Goal: Transaction & Acquisition: Download file/media

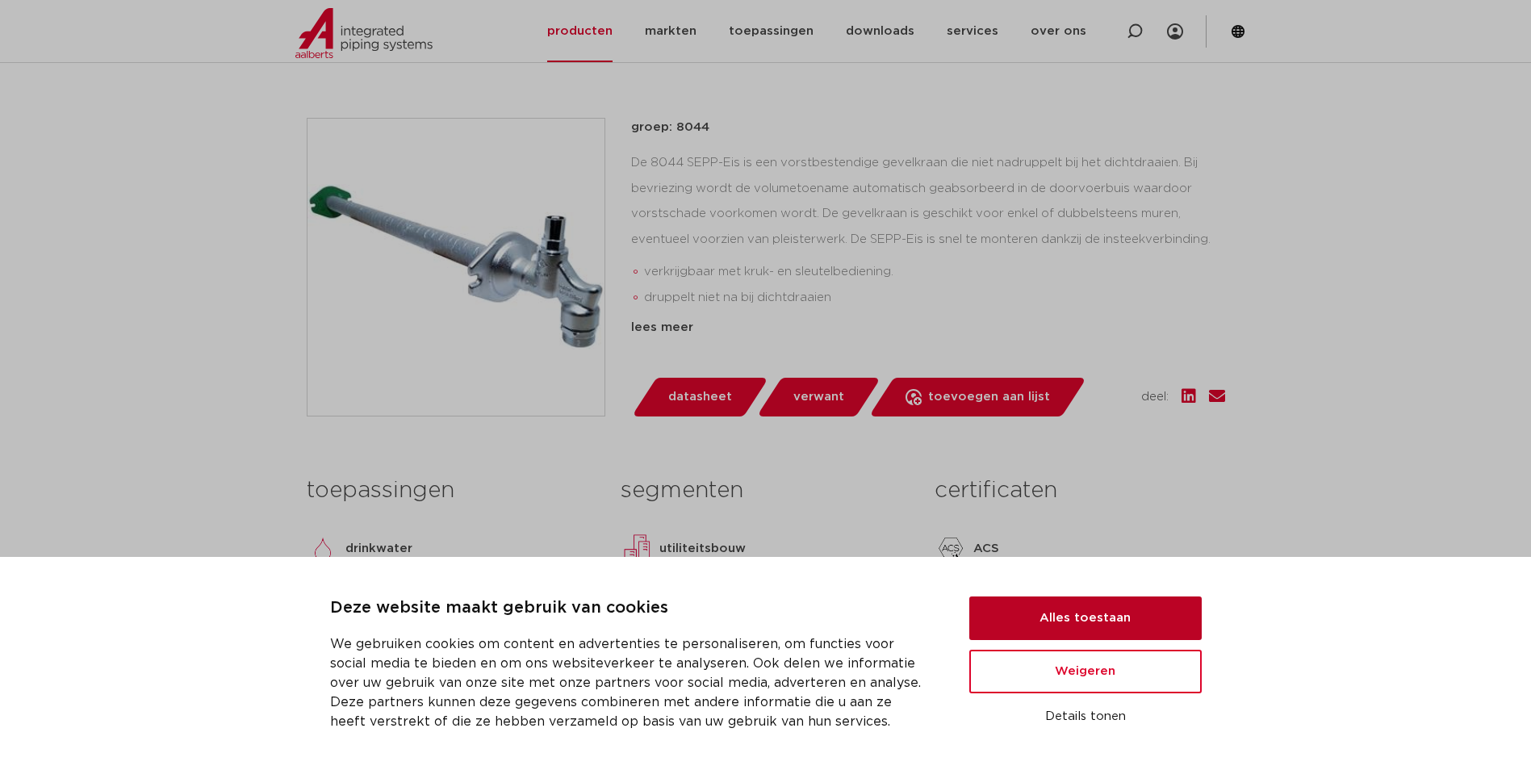
click at [1094, 625] on button "Alles toestaan" at bounding box center [1085, 618] width 232 height 44
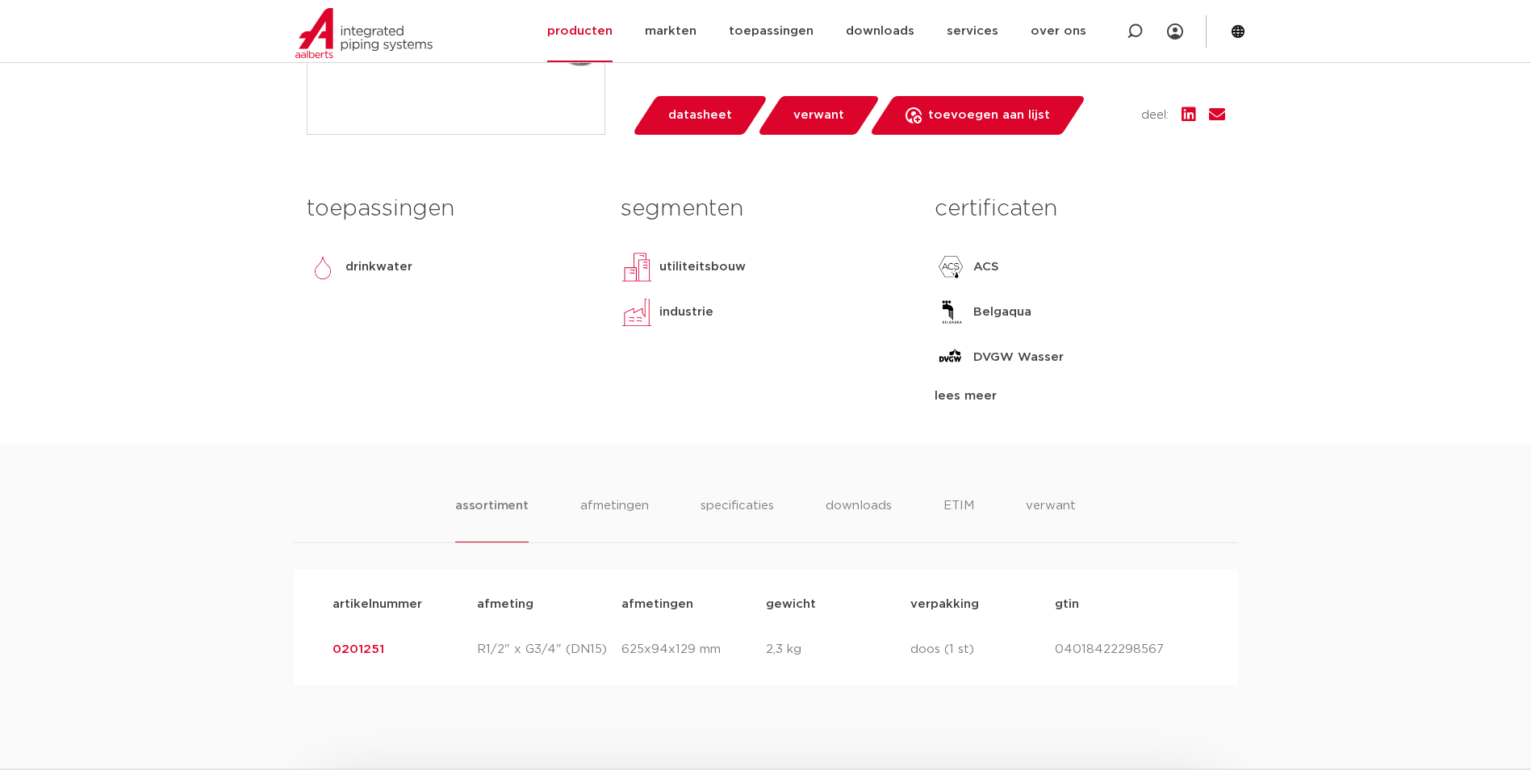
scroll to position [726, 0]
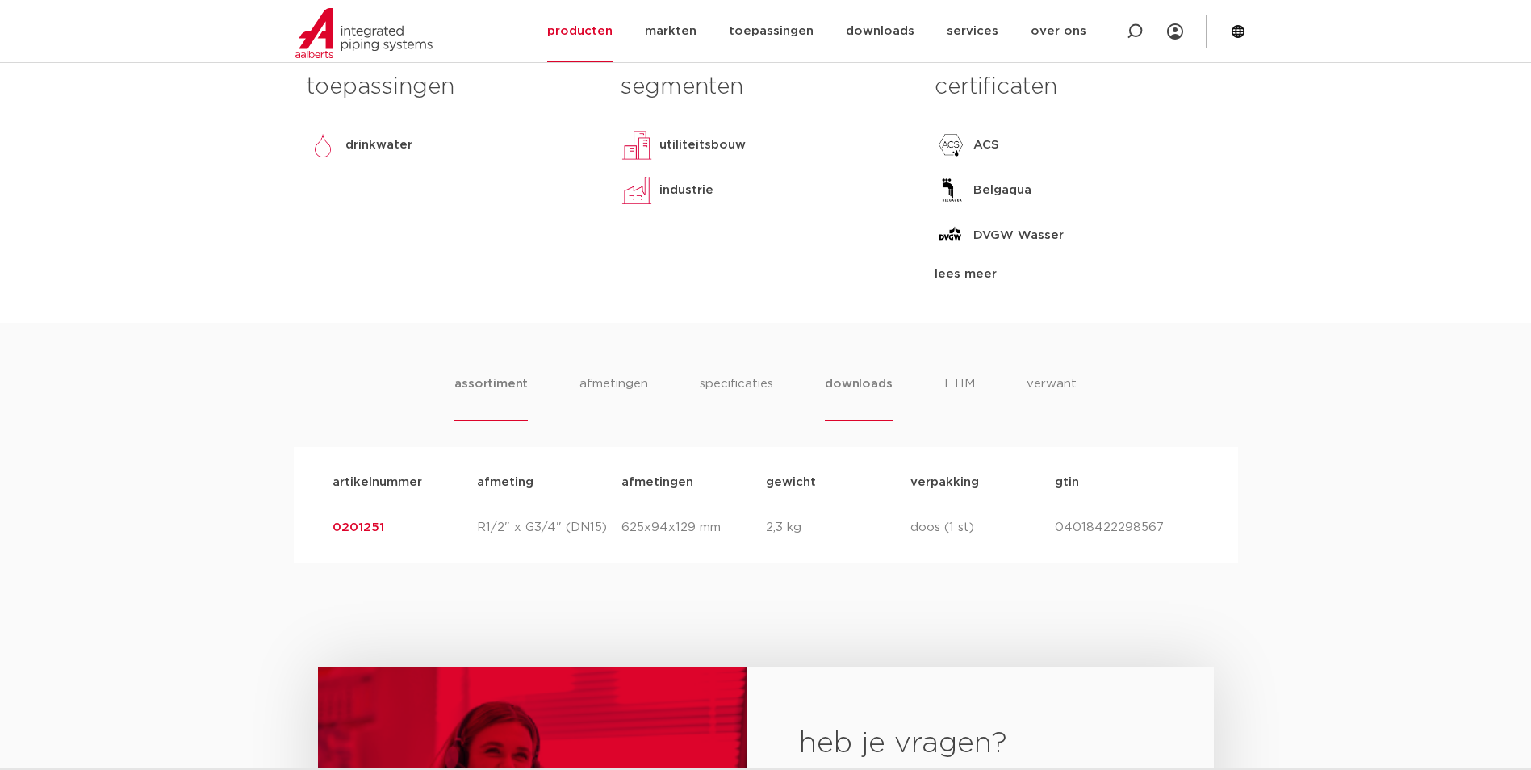
click at [865, 381] on li "downloads" at bounding box center [858, 397] width 67 height 46
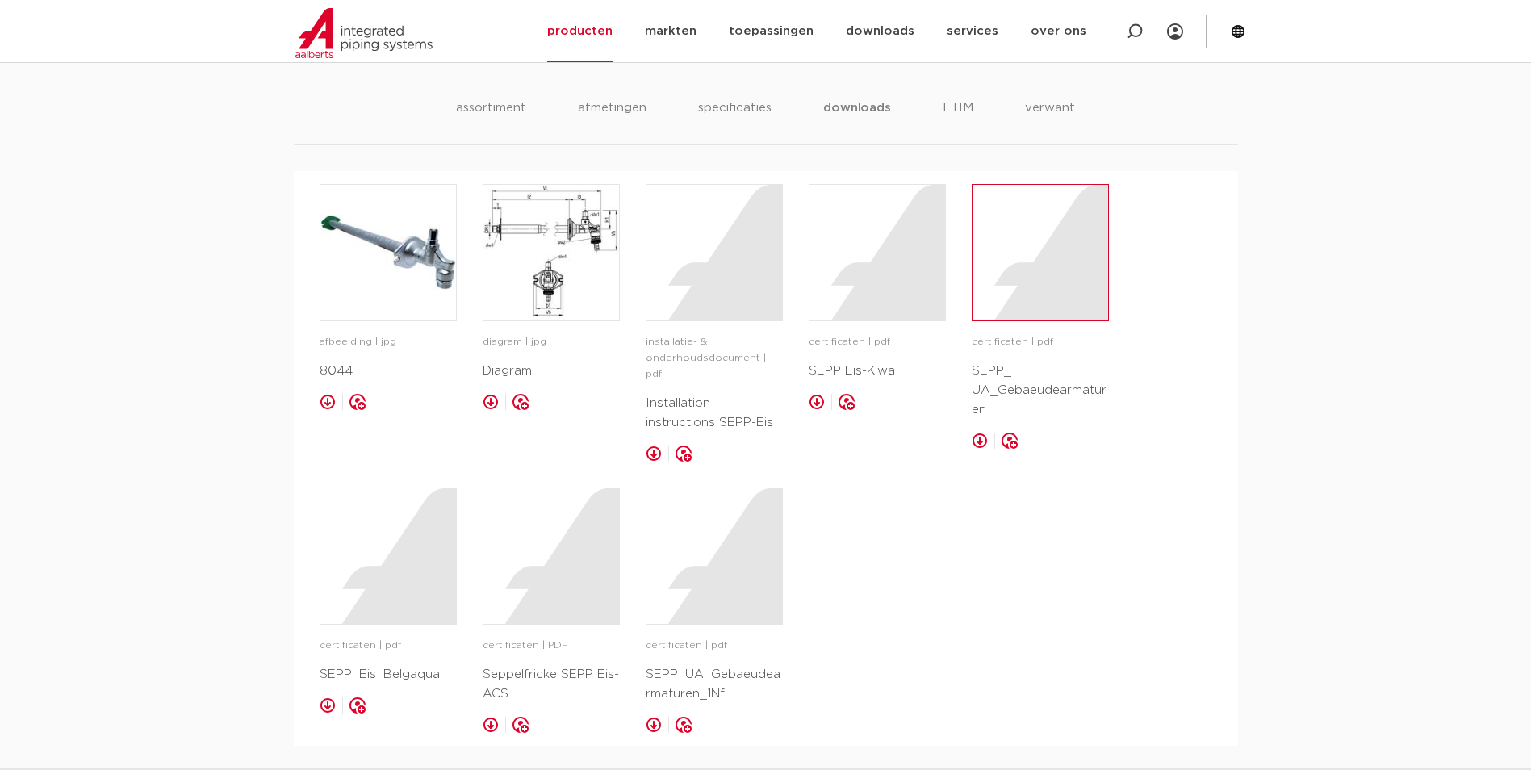
scroll to position [1049, 0]
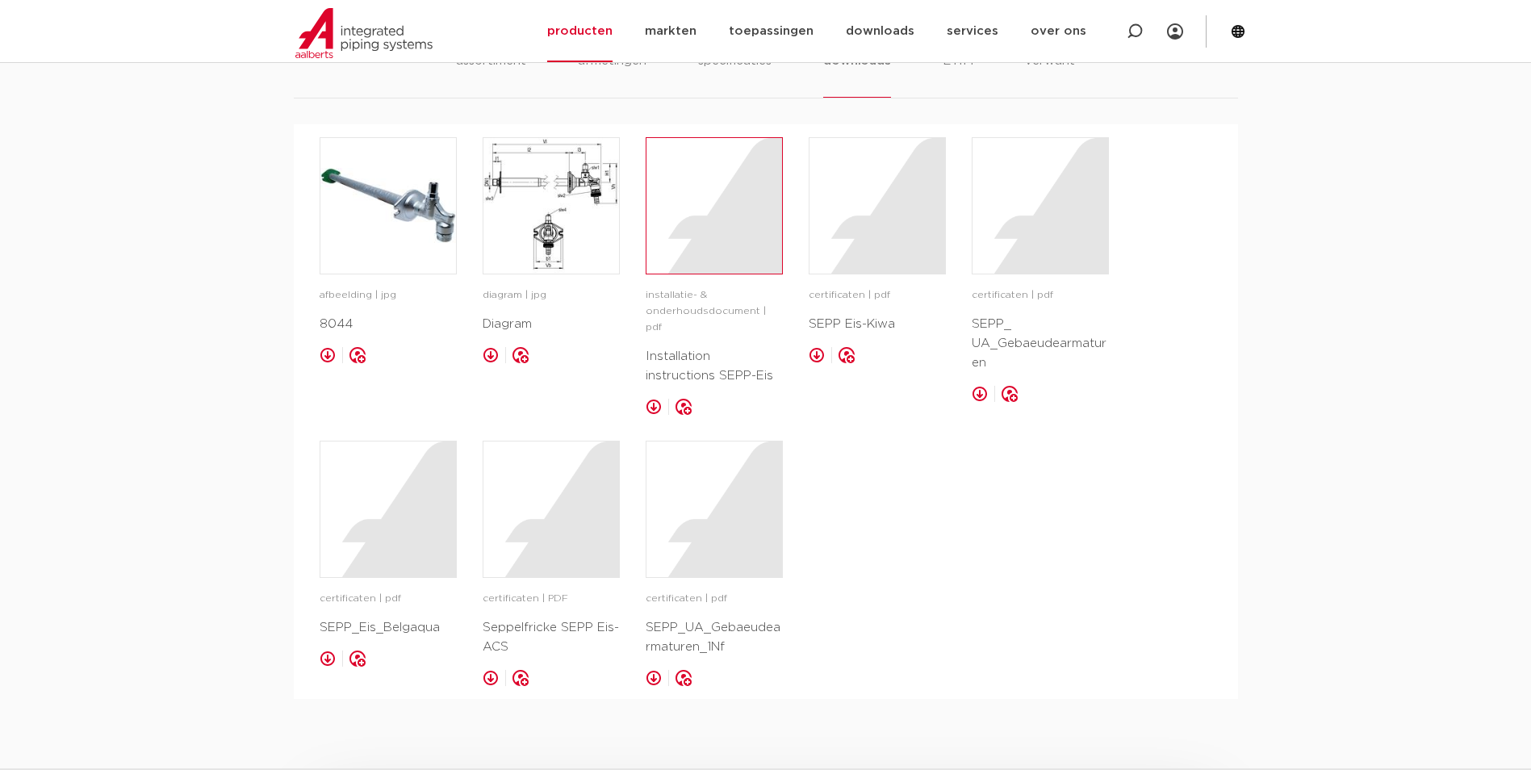
click at [738, 219] on div at bounding box center [714, 206] width 136 height 136
click at [794, 26] on link "toepassingen" at bounding box center [771, 31] width 85 height 62
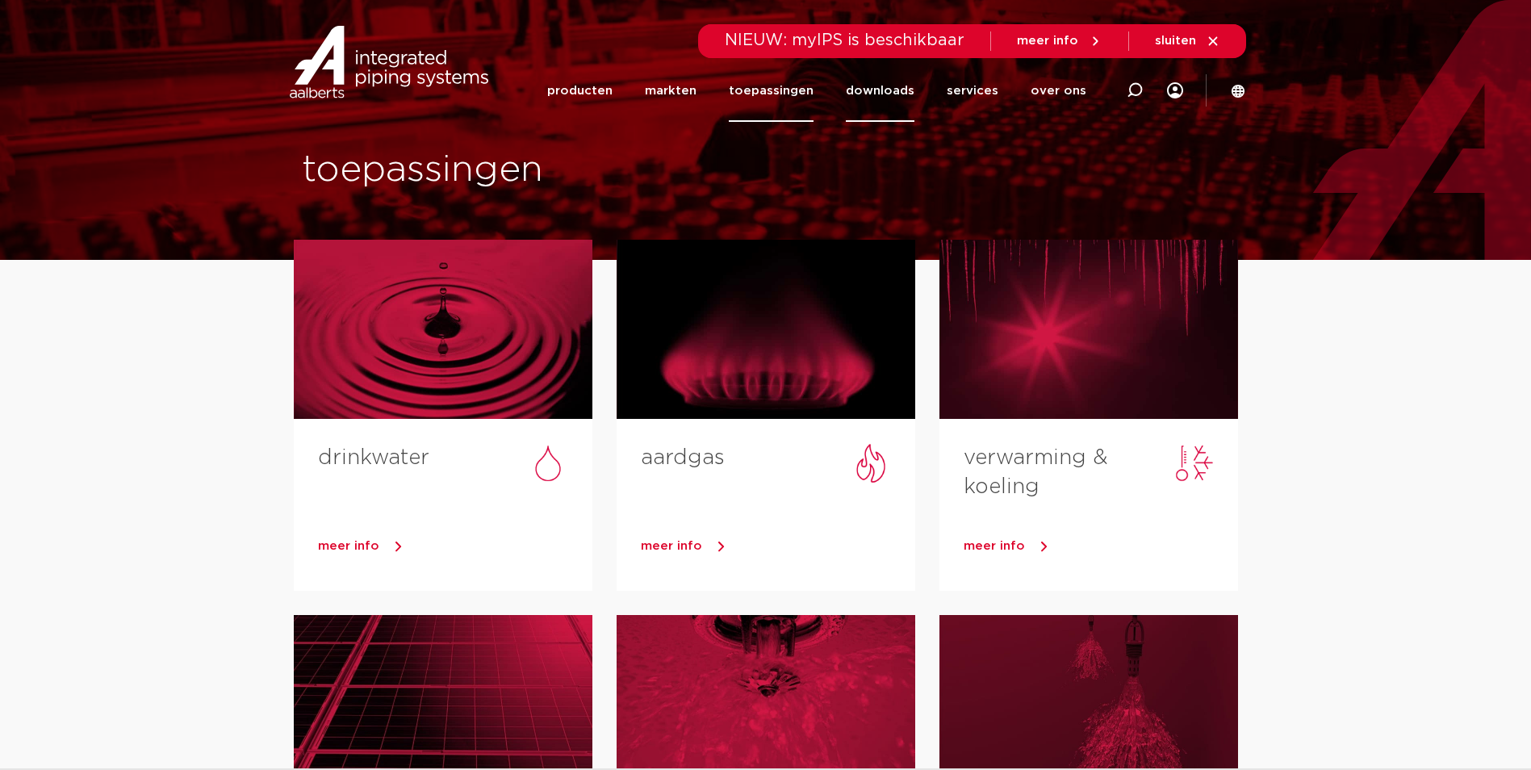
click at [860, 91] on link "downloads" at bounding box center [880, 91] width 69 height 62
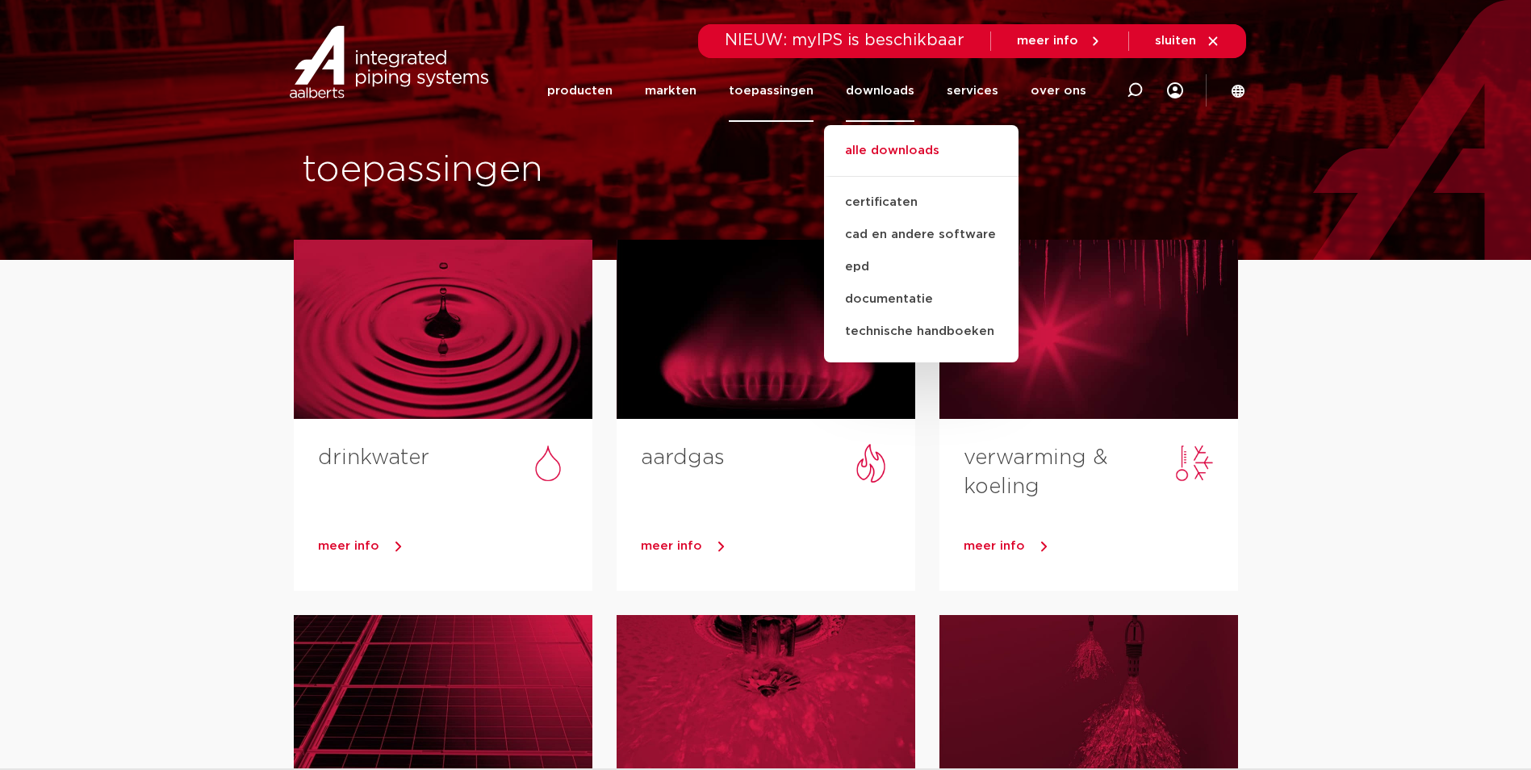
click at [896, 145] on link "alle downloads" at bounding box center [921, 159] width 195 height 36
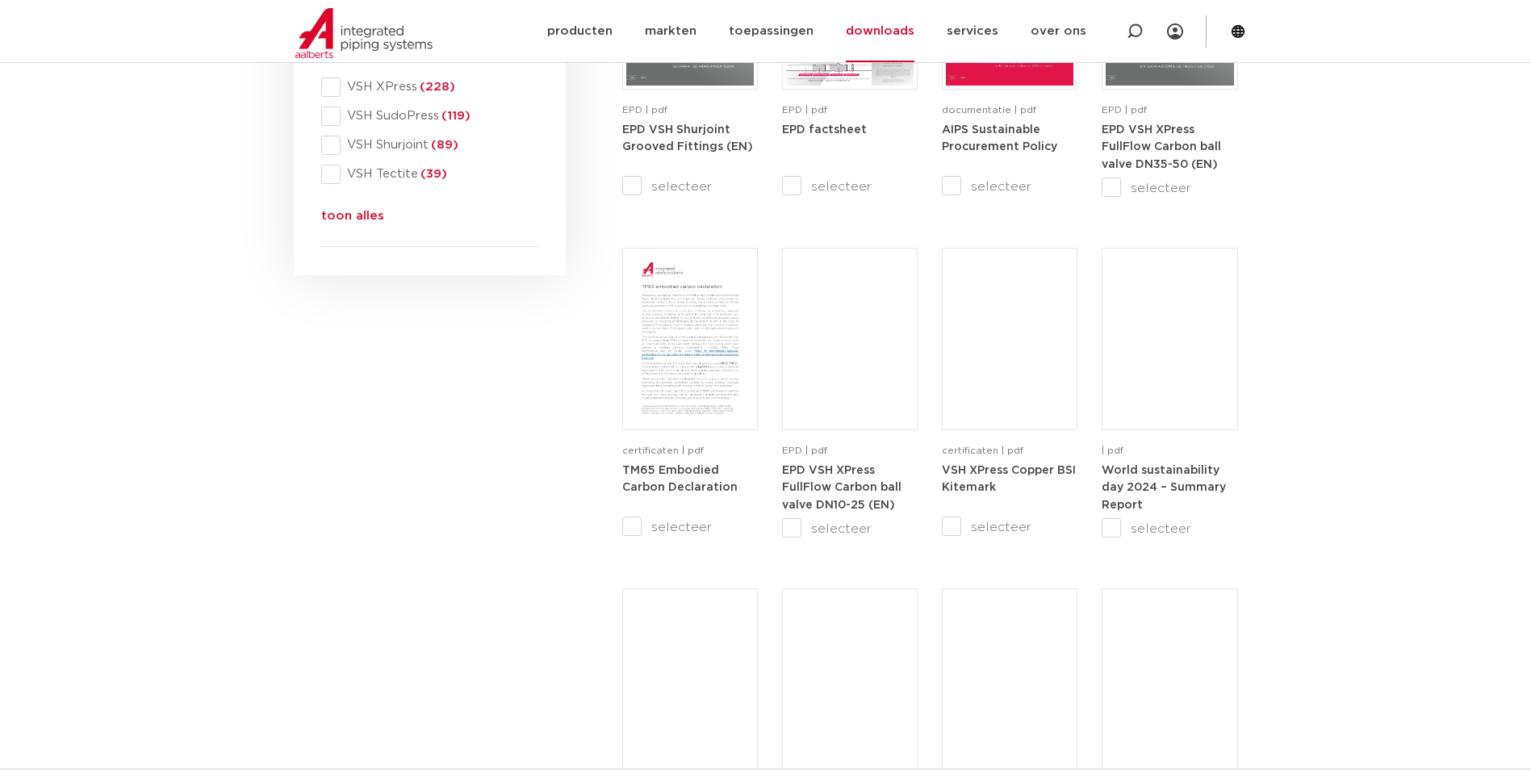
scroll to position [381, 0]
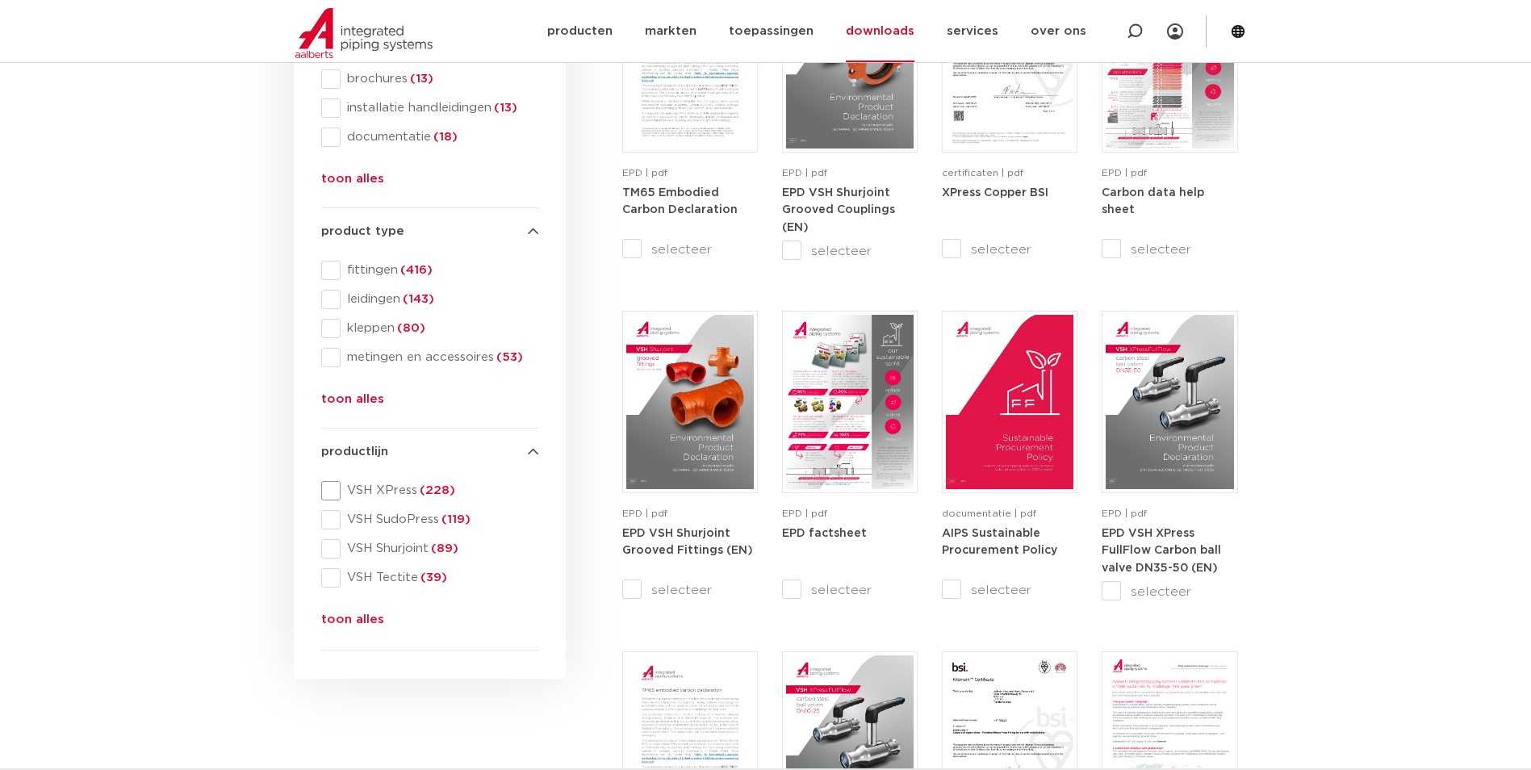
click at [335, 491] on span at bounding box center [330, 490] width 19 height 19
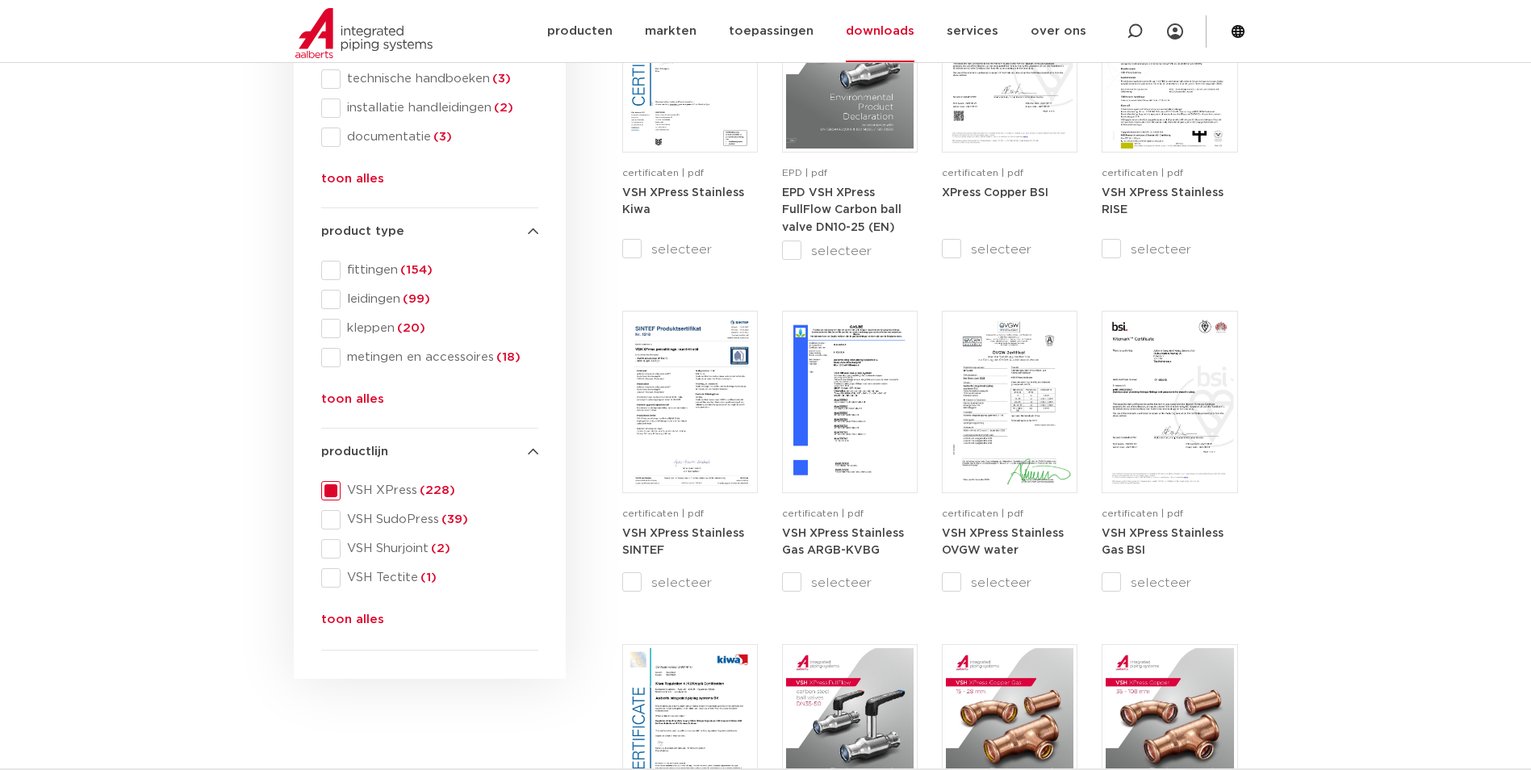
scroll to position [139, 0]
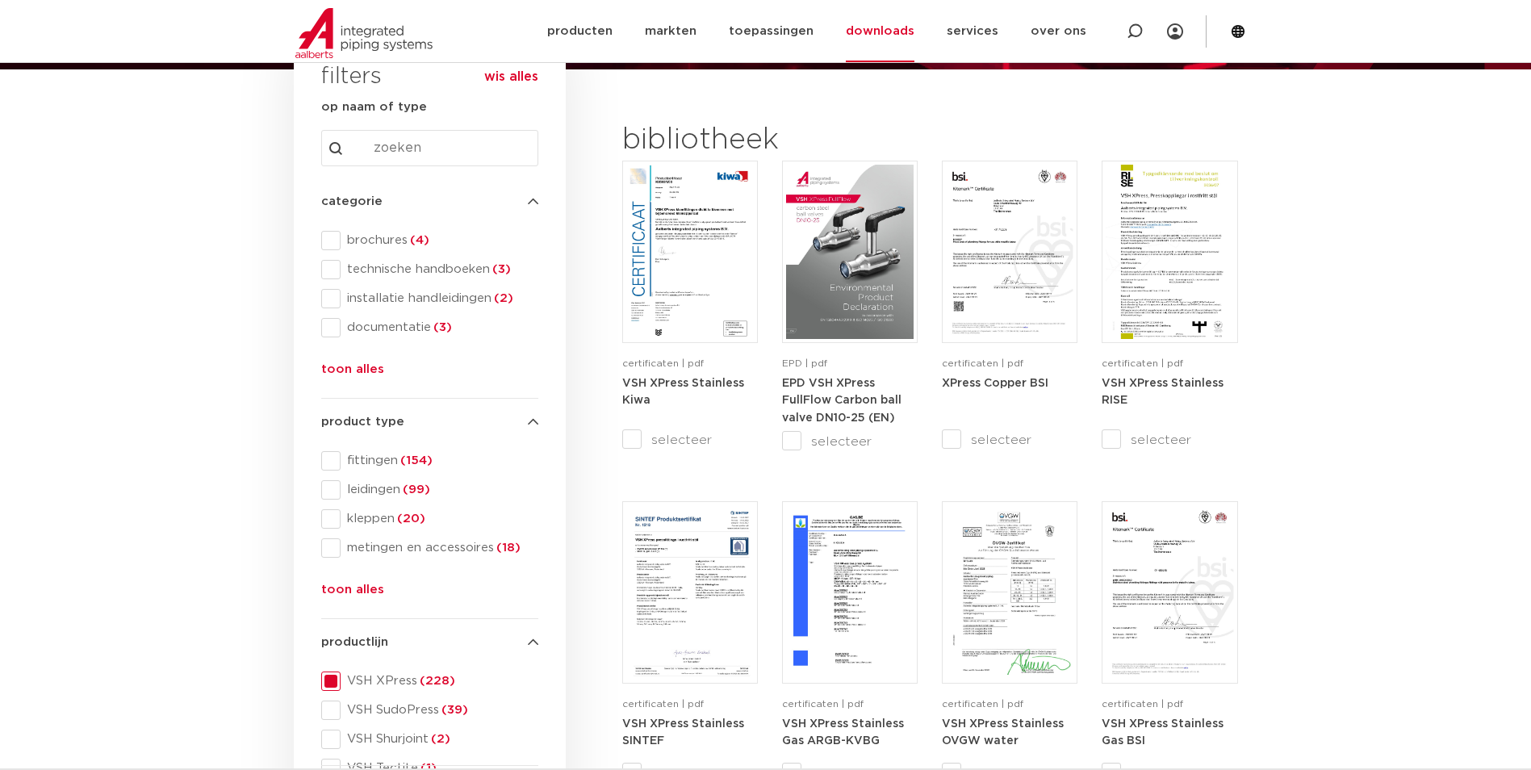
scroll to position [220, 0]
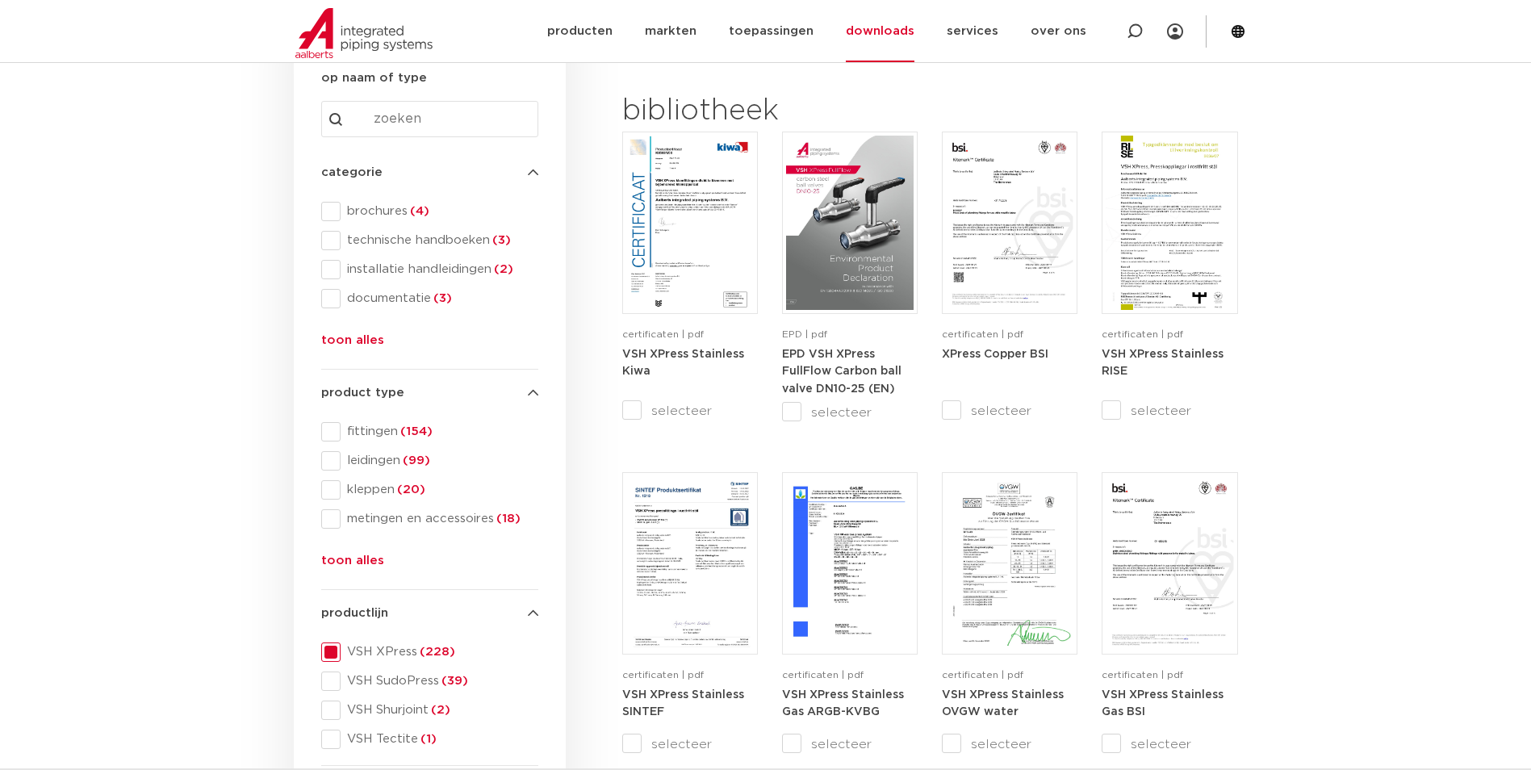
click at [324, 565] on button "toon alles" at bounding box center [352, 564] width 63 height 26
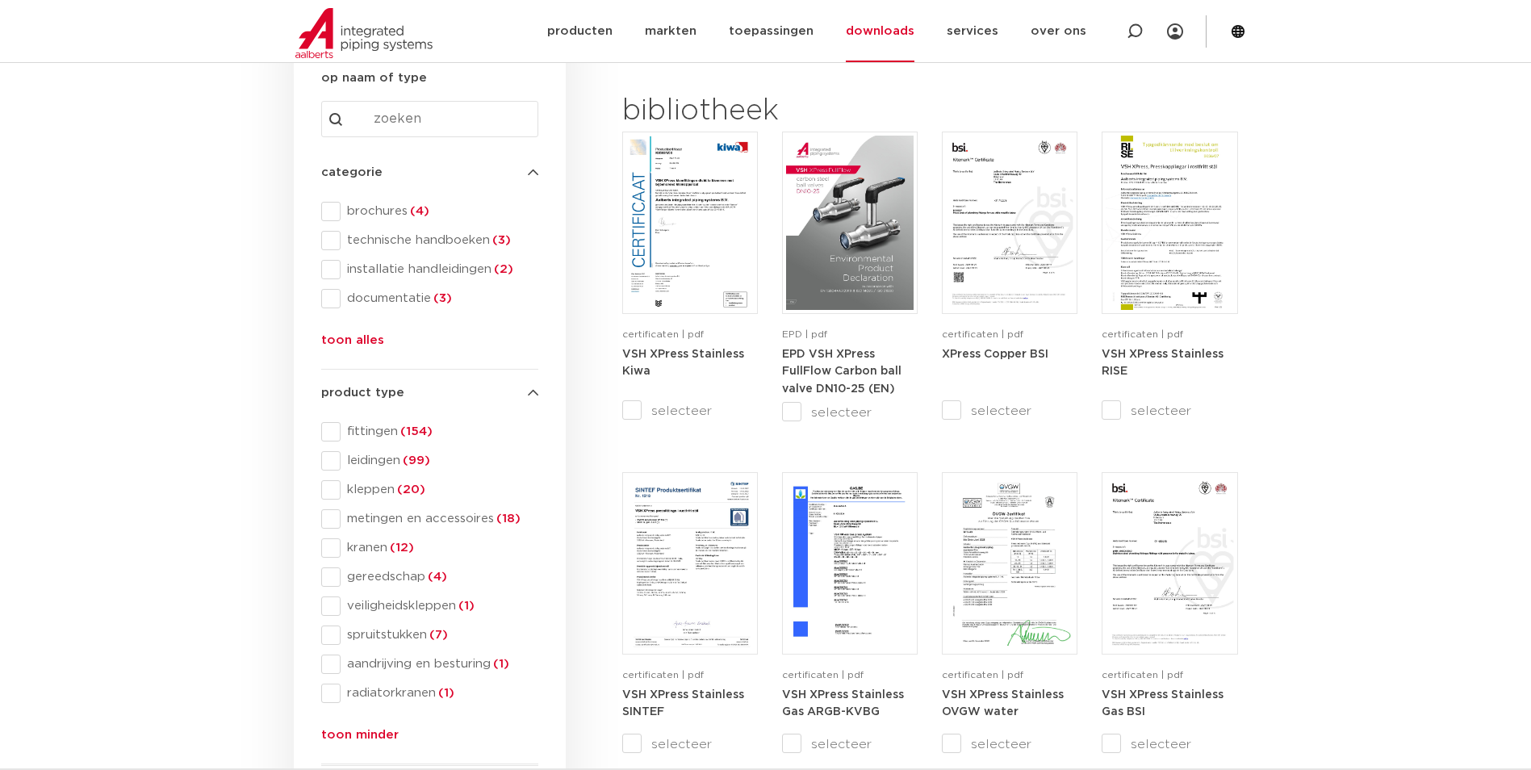
click at [338, 575] on span at bounding box center [330, 576] width 19 height 19
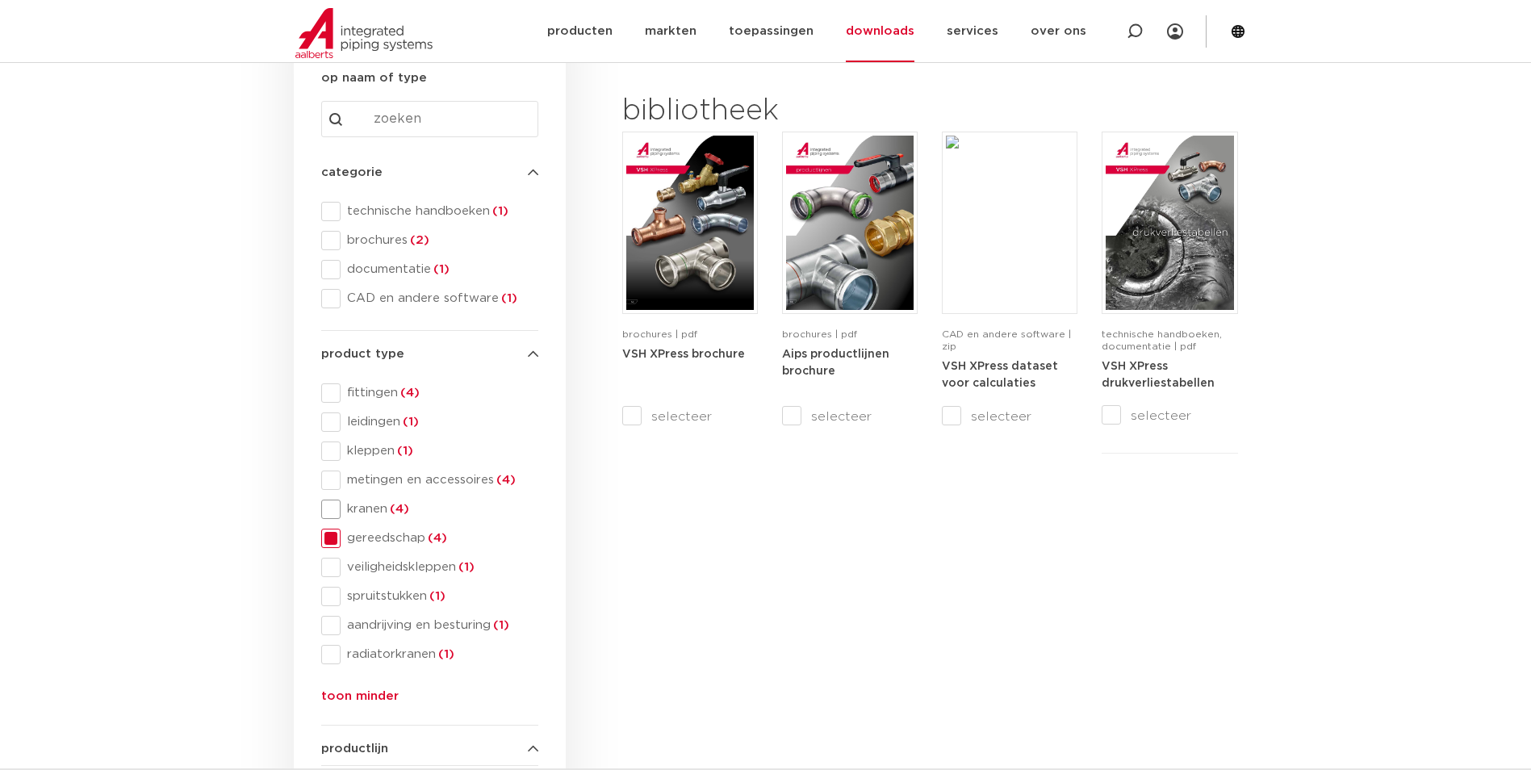
click at [330, 509] on span at bounding box center [330, 509] width 19 height 19
click at [331, 542] on span at bounding box center [330, 538] width 19 height 19
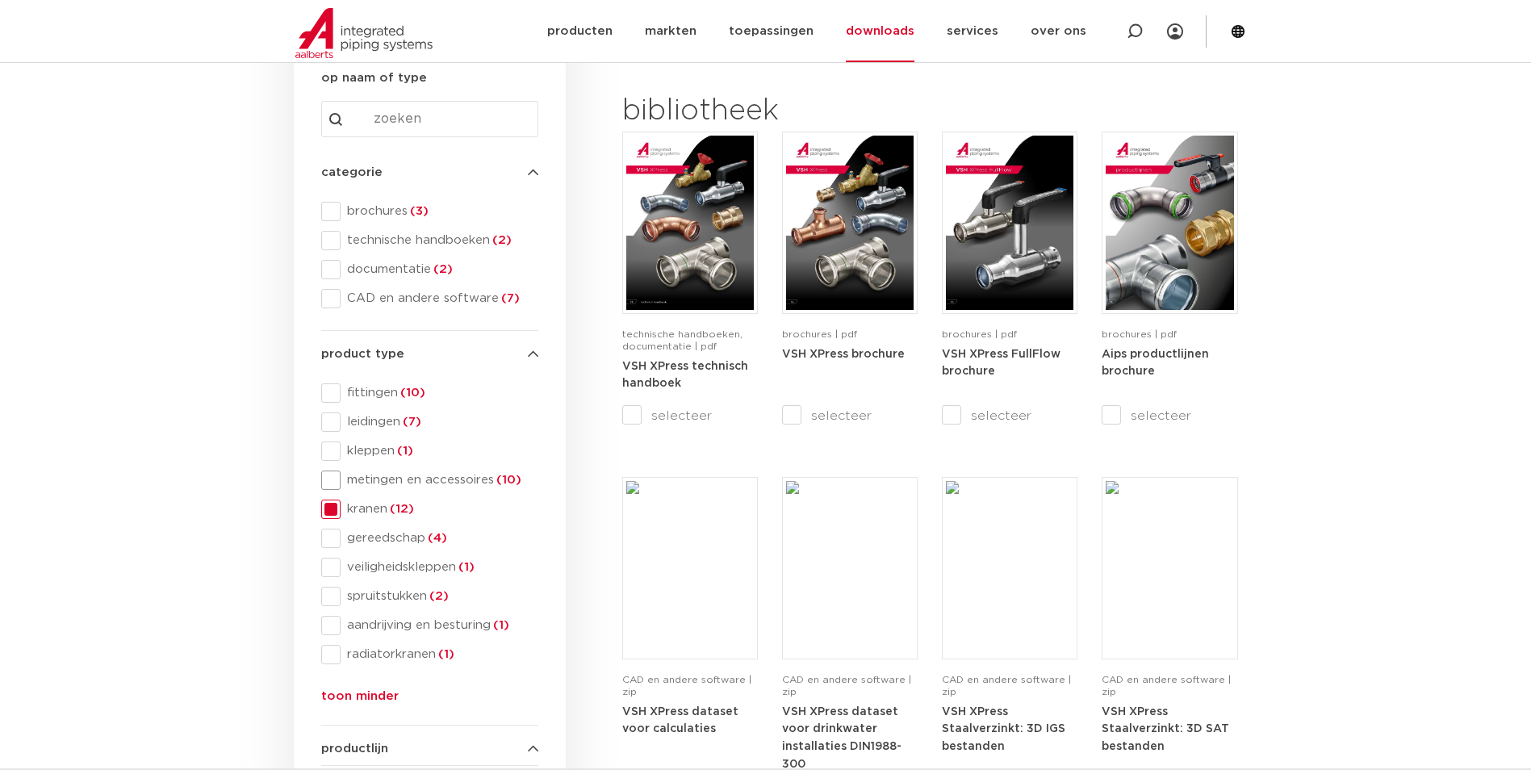
click at [337, 479] on span at bounding box center [330, 480] width 19 height 19
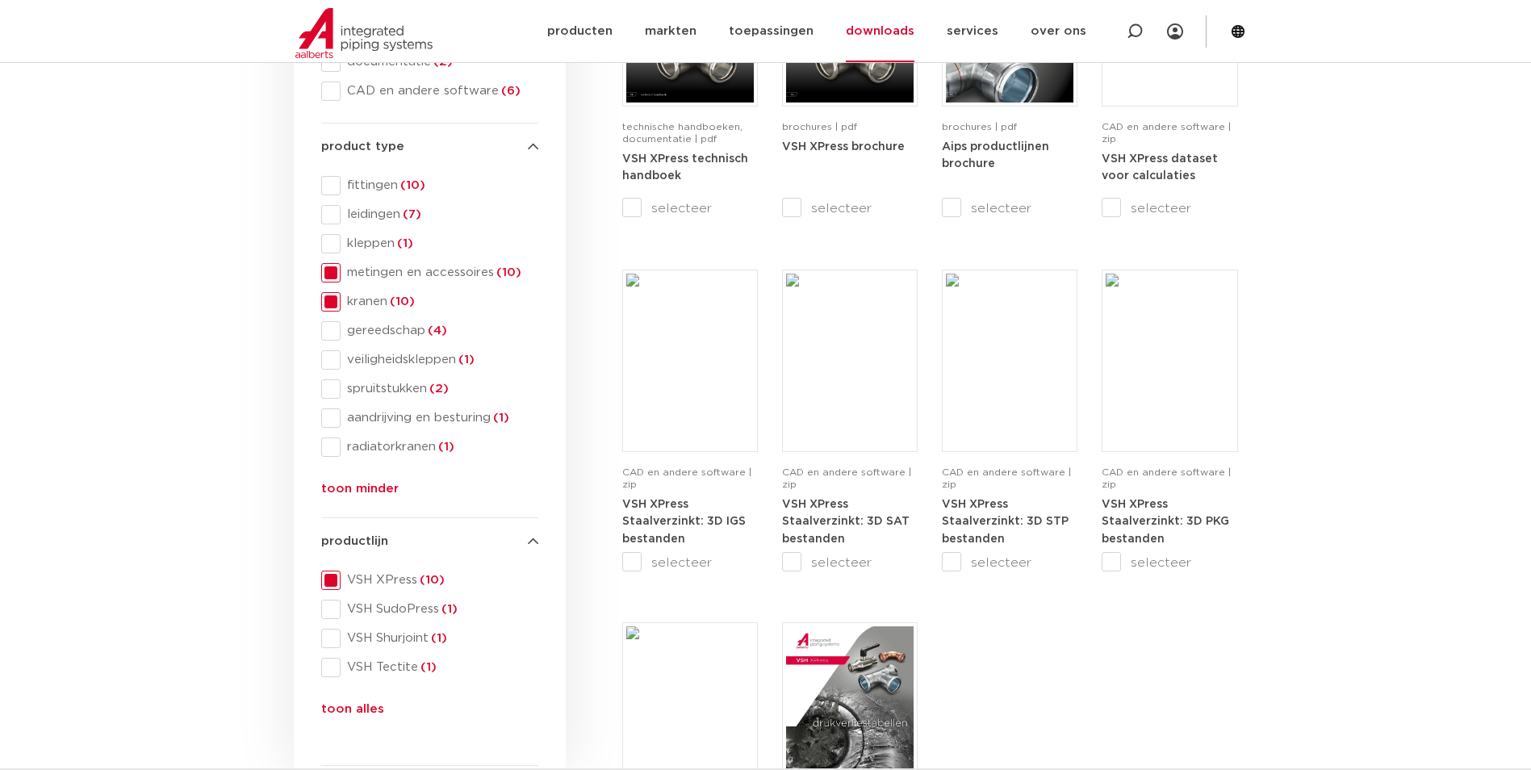
scroll to position [300, 0]
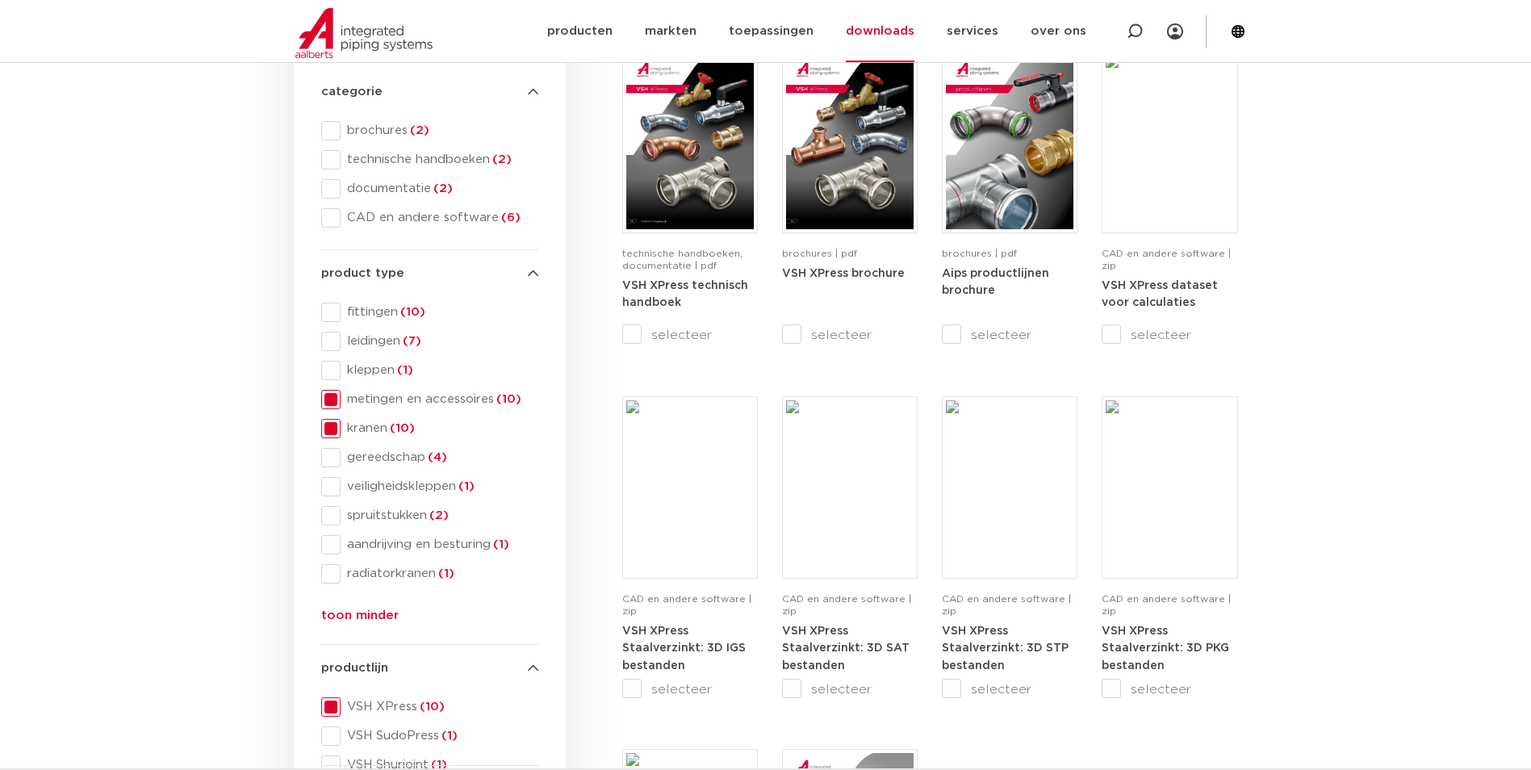
click at [328, 432] on span at bounding box center [330, 428] width 19 height 19
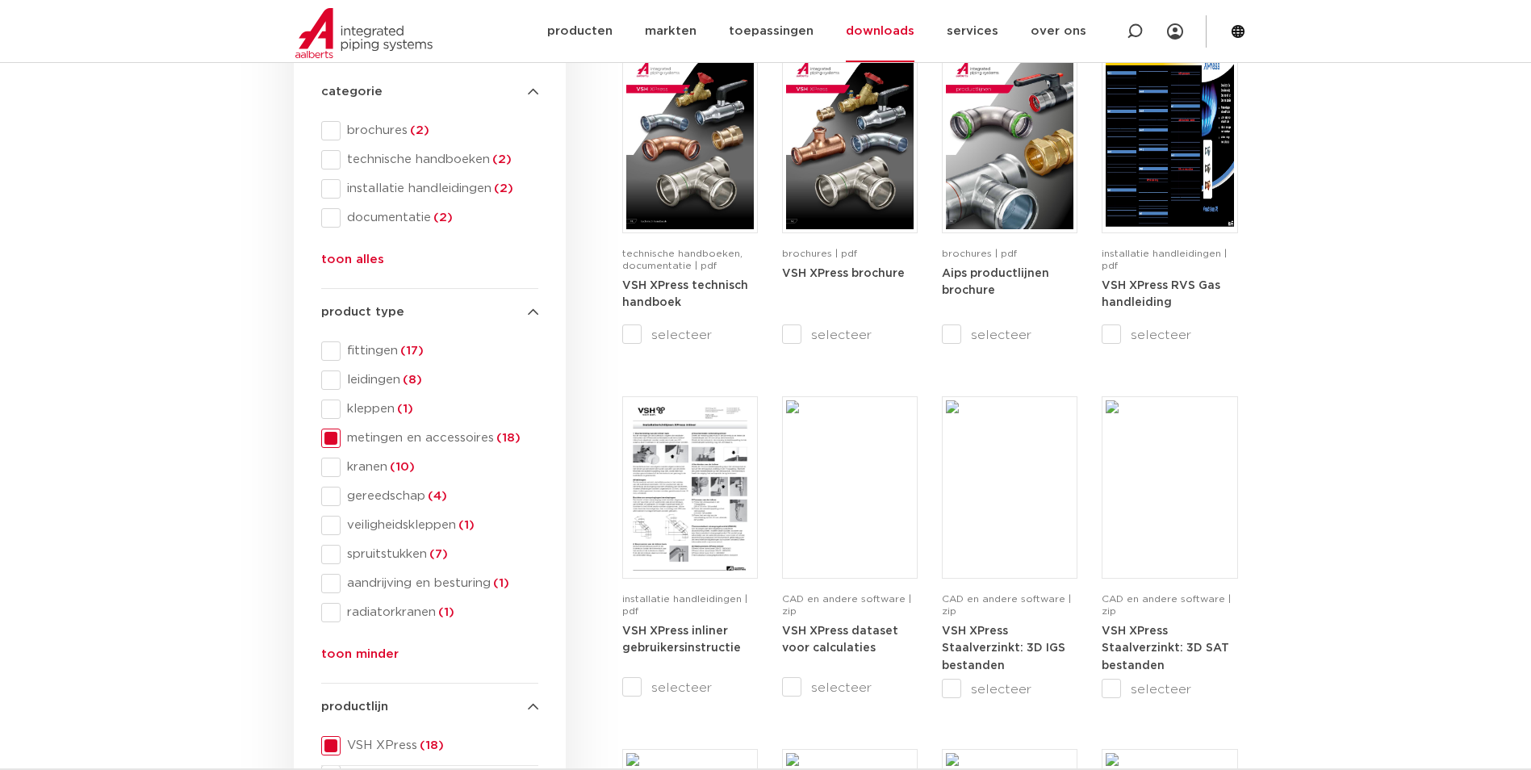
click at [332, 391] on ul "fittingen (17) leidingen (8) kleppen (1) metingen en accessoires (18) kranen (1…" at bounding box center [429, 486] width 217 height 291
click at [338, 445] on span at bounding box center [330, 438] width 19 height 19
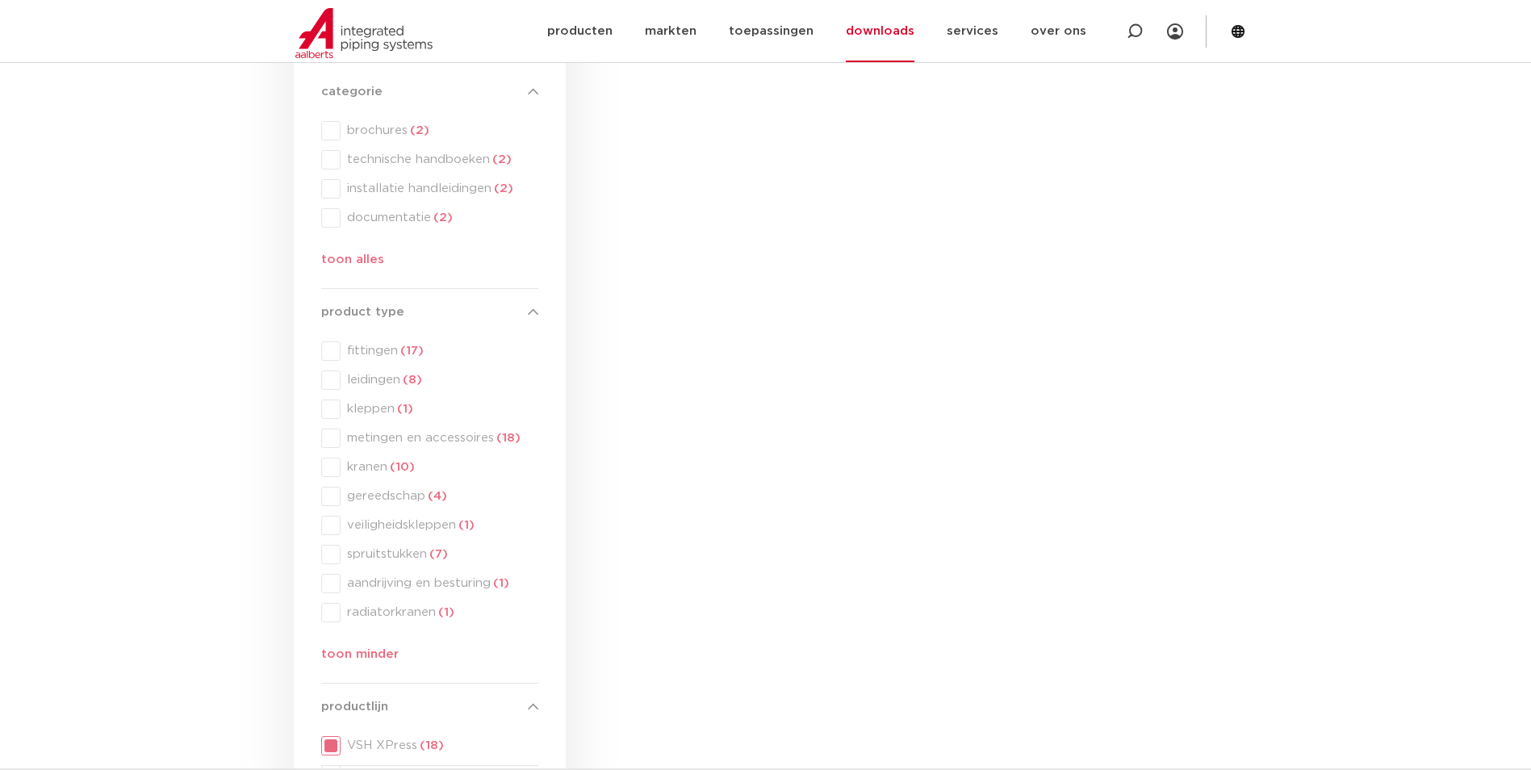
click at [1169, 452] on img at bounding box center [1170, 487] width 128 height 174
